Goal: Information Seeking & Learning: Learn about a topic

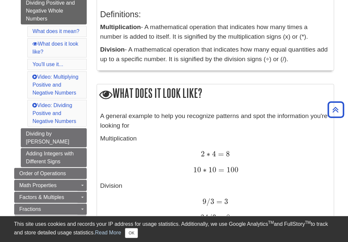
scroll to position [142, 0]
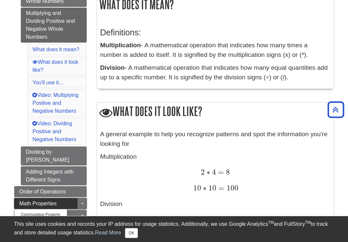
click at [57, 198] on link "Math Properties" at bounding box center [50, 203] width 73 height 11
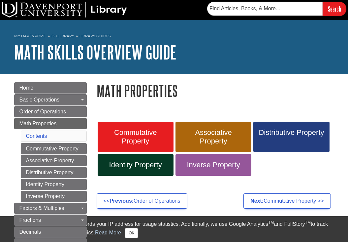
click at [13, 49] on div "My [PERSON_NAME][GEOGRAPHIC_DATA] Library Guides Math Skills Overview Guide Mat…" at bounding box center [174, 47] width 348 height 54
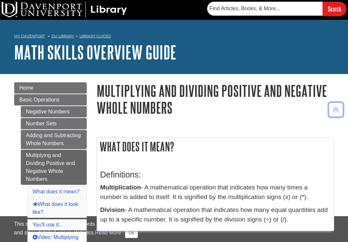
scroll to position [142, 0]
